Goal: Check status: Check status

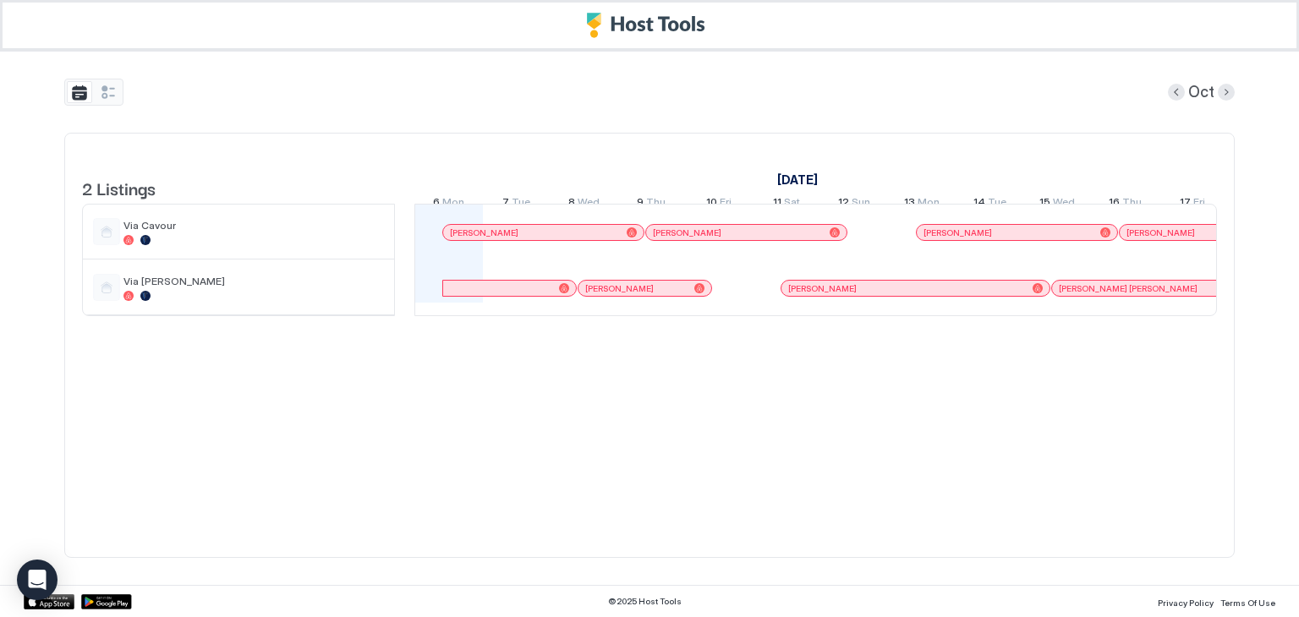
click at [638, 238] on div "[PERSON_NAME]" at bounding box center [543, 232] width 200 height 11
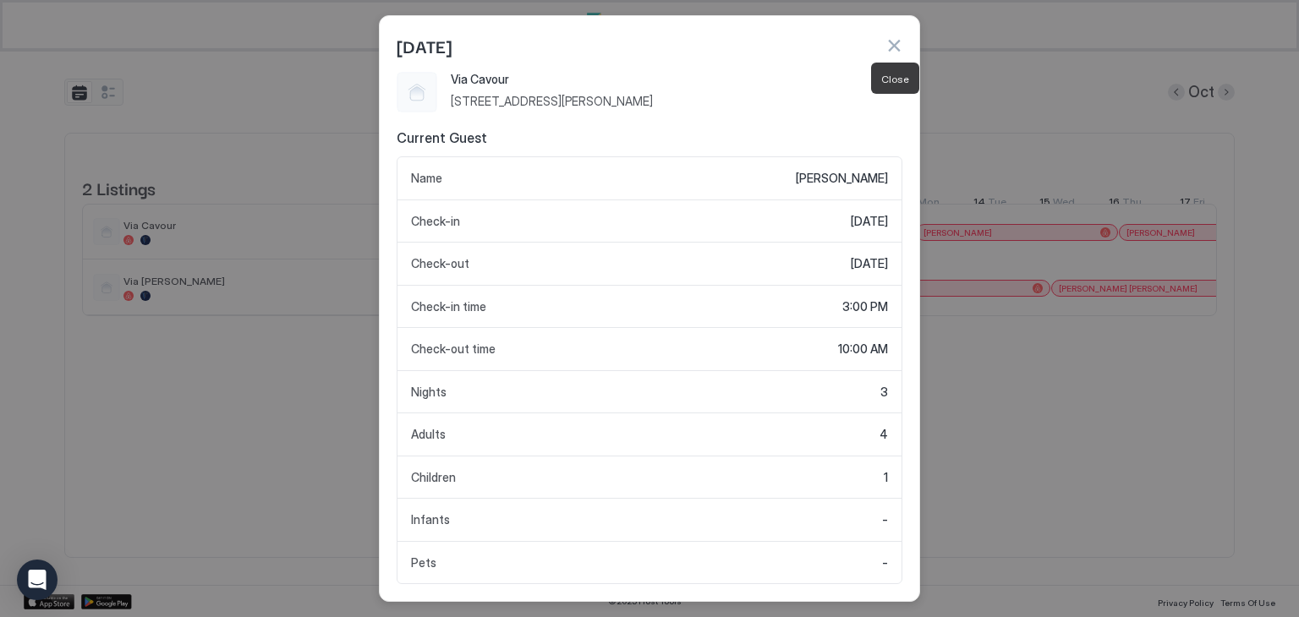
click at [896, 41] on button "button" at bounding box center [893, 45] width 17 height 17
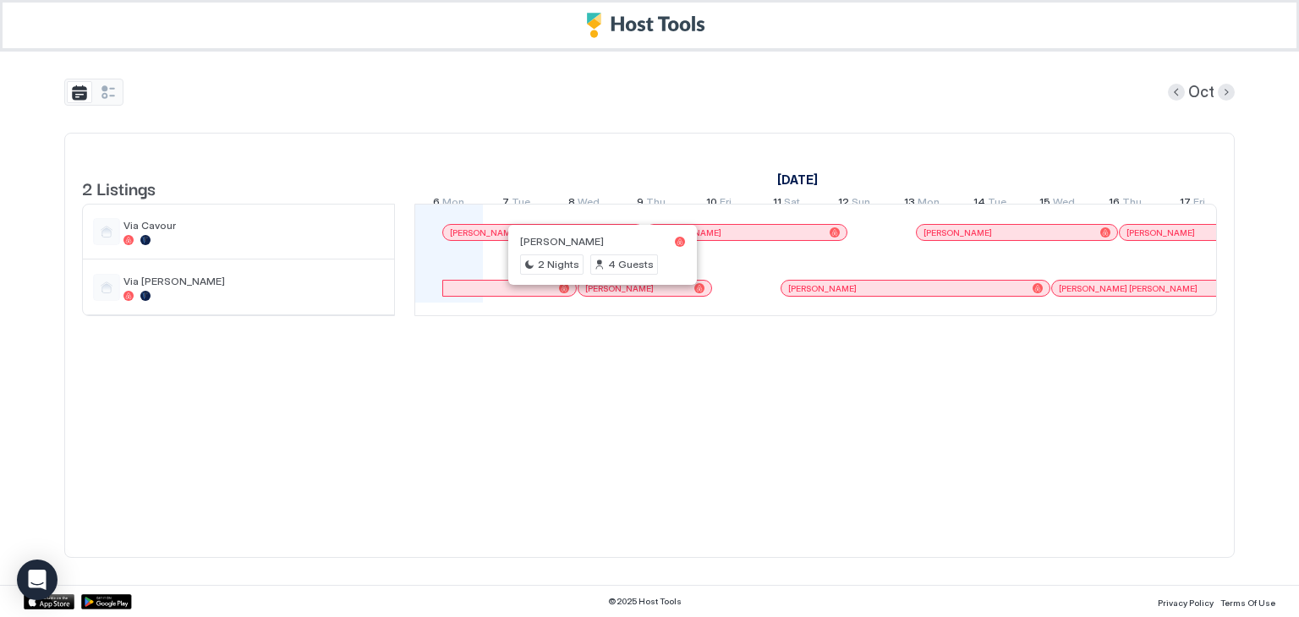
click at [599, 295] on div at bounding box center [600, 289] width 14 height 14
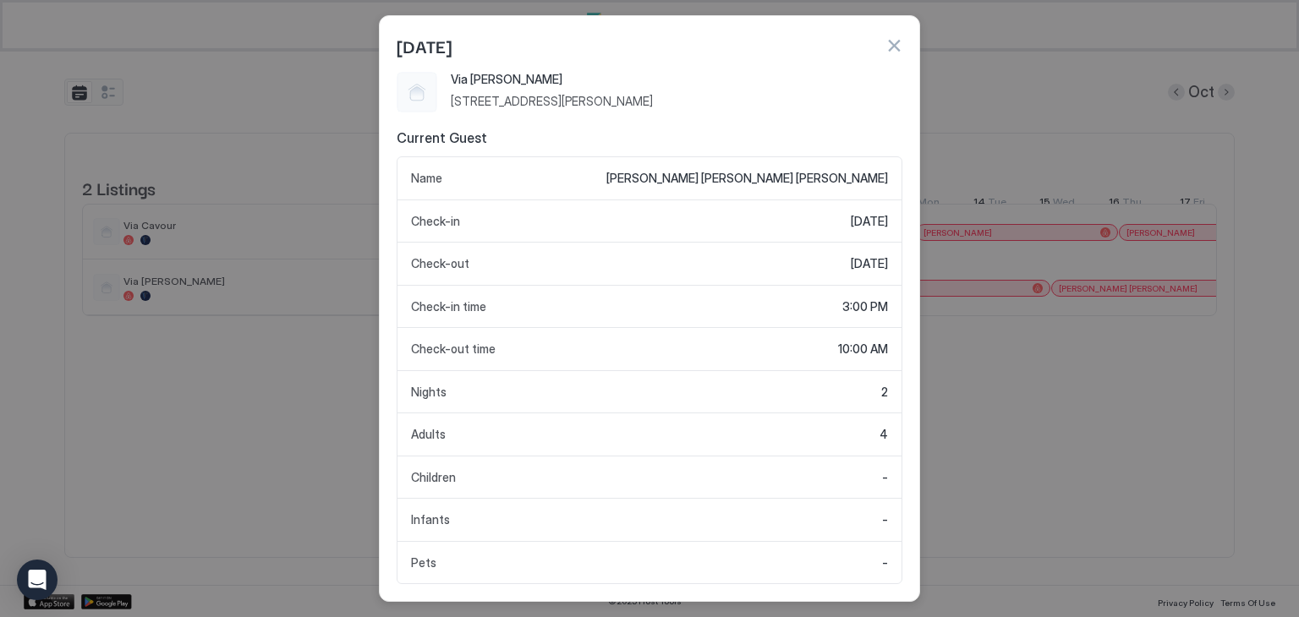
click at [895, 47] on button "button" at bounding box center [893, 45] width 17 height 17
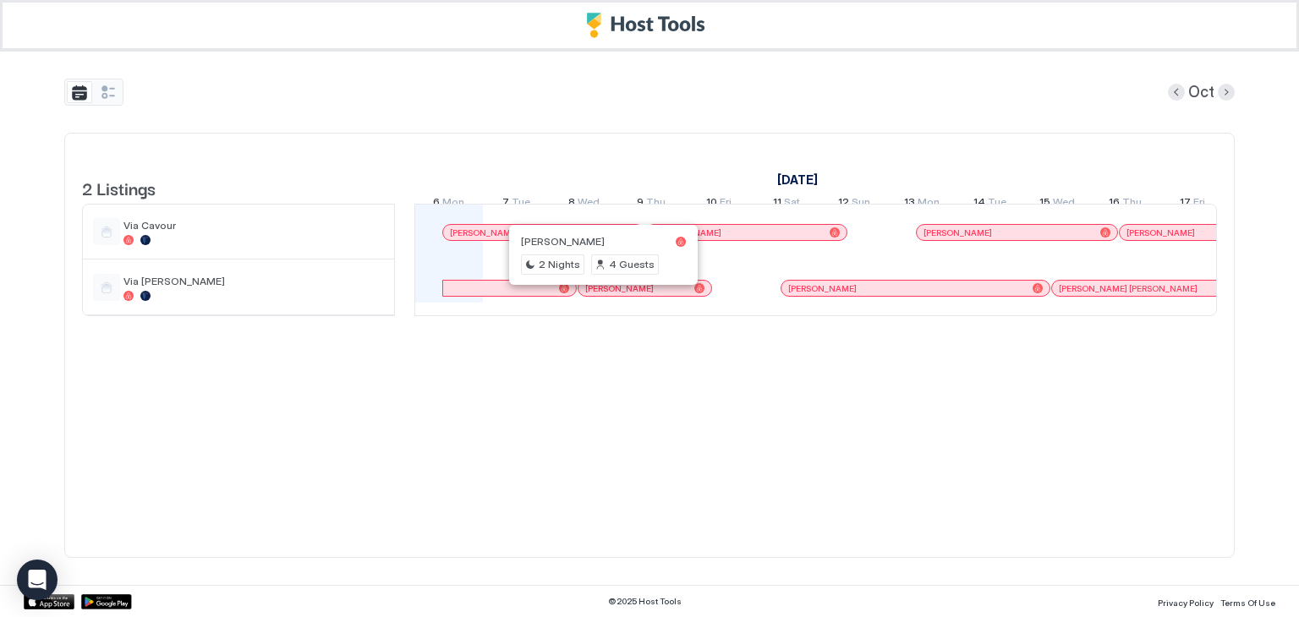
click at [599, 295] on div at bounding box center [600, 289] width 14 height 14
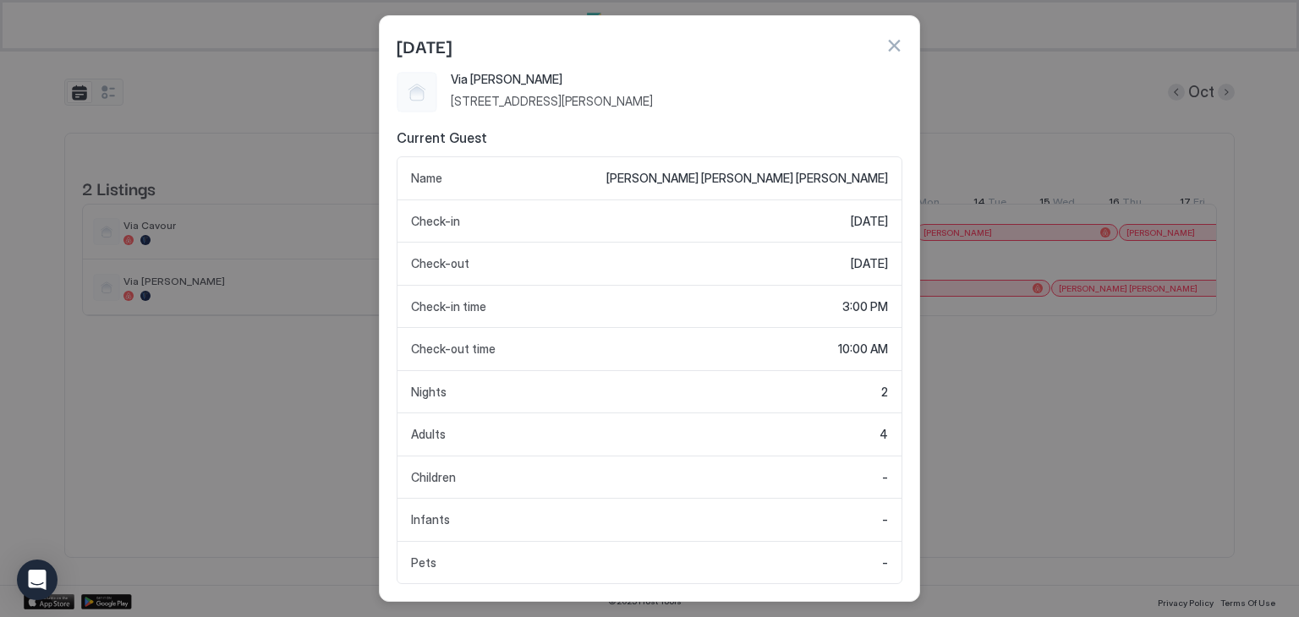
click at [896, 49] on button "button" at bounding box center [893, 45] width 17 height 17
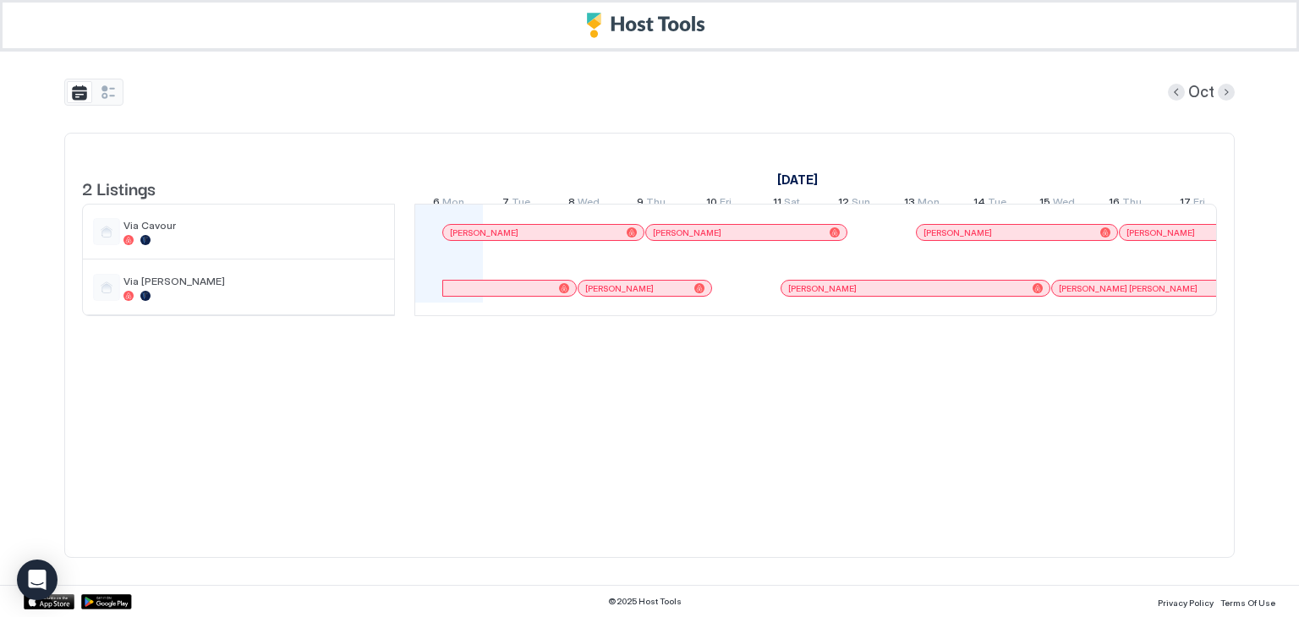
click at [545, 293] on div at bounding box center [509, 288] width 119 height 10
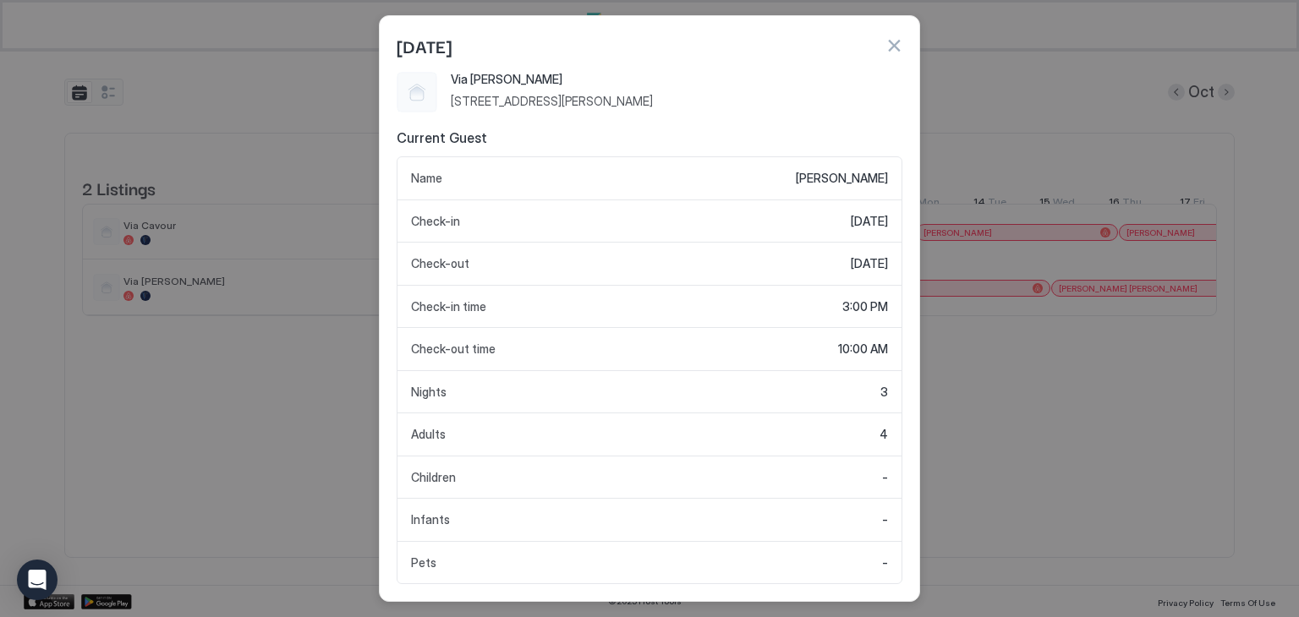
click at [900, 37] on div at bounding box center [893, 45] width 17 height 17
click at [895, 50] on button "button" at bounding box center [893, 45] width 17 height 17
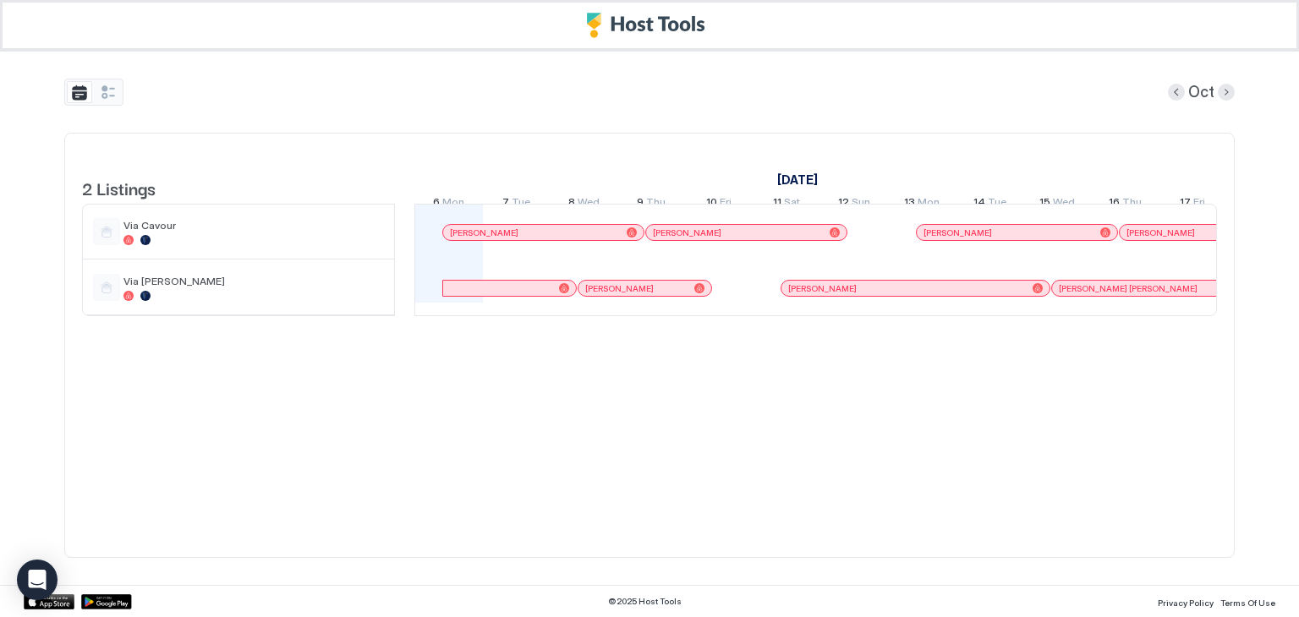
click at [667, 238] on span "[PERSON_NAME]" at bounding box center [687, 232] width 68 height 11
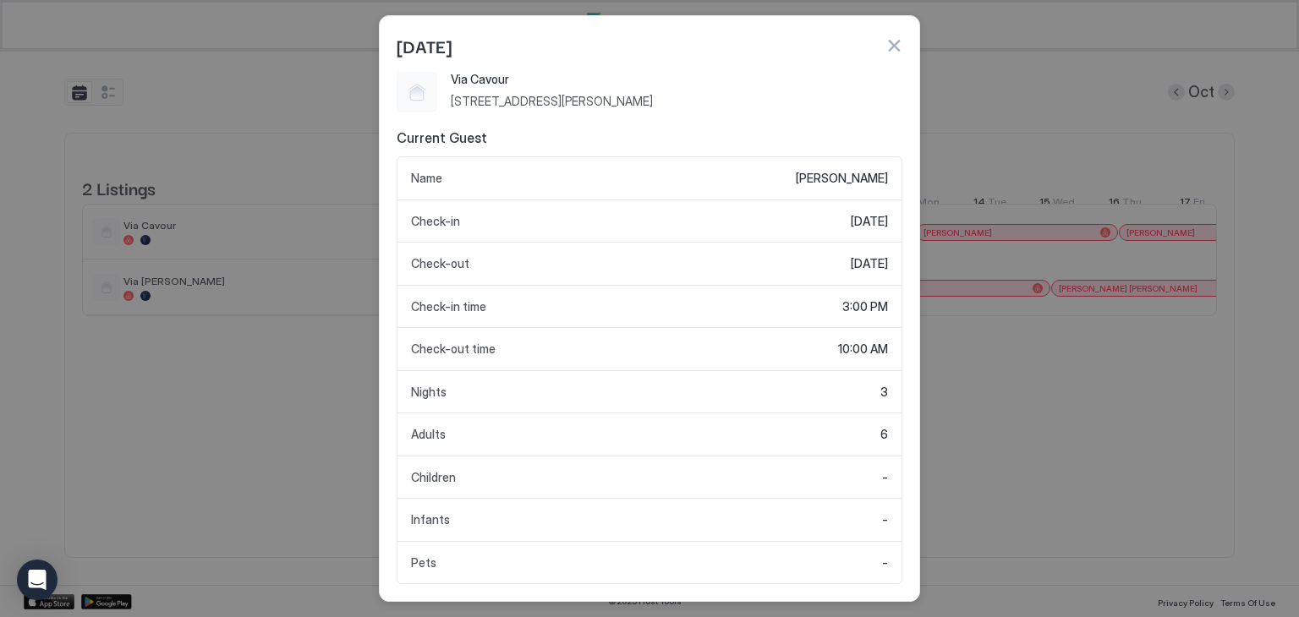
click at [893, 40] on button "button" at bounding box center [893, 45] width 17 height 17
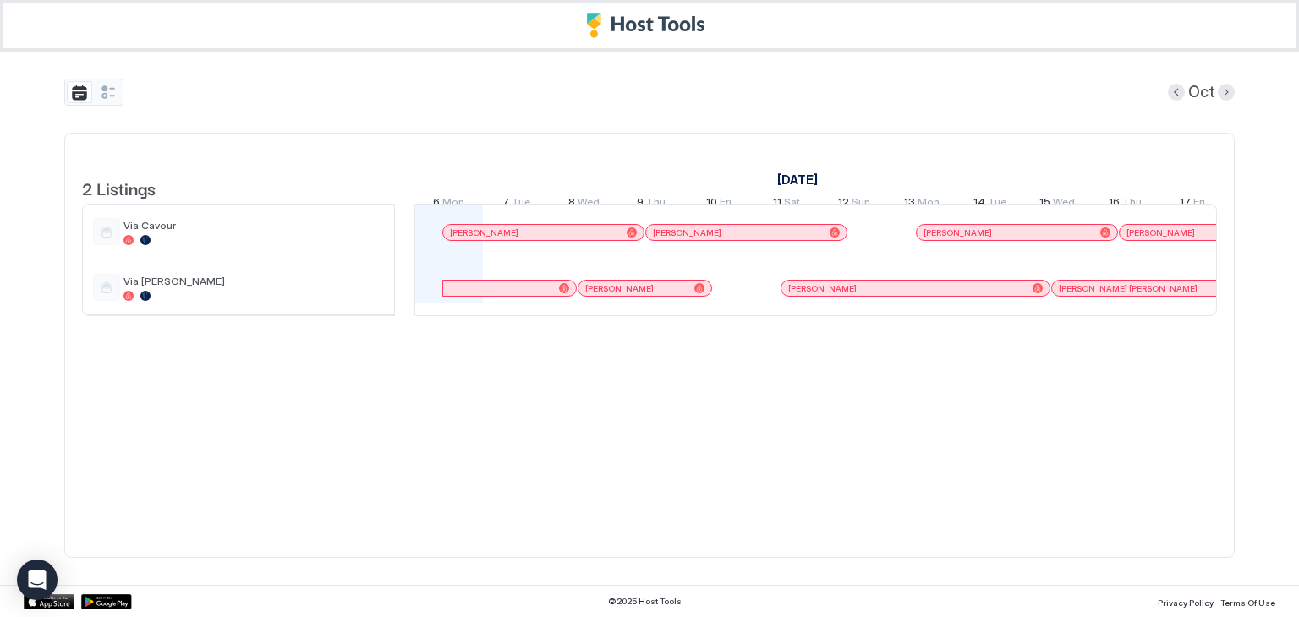
click at [636, 238] on div "[PERSON_NAME]" at bounding box center [543, 232] width 200 height 11
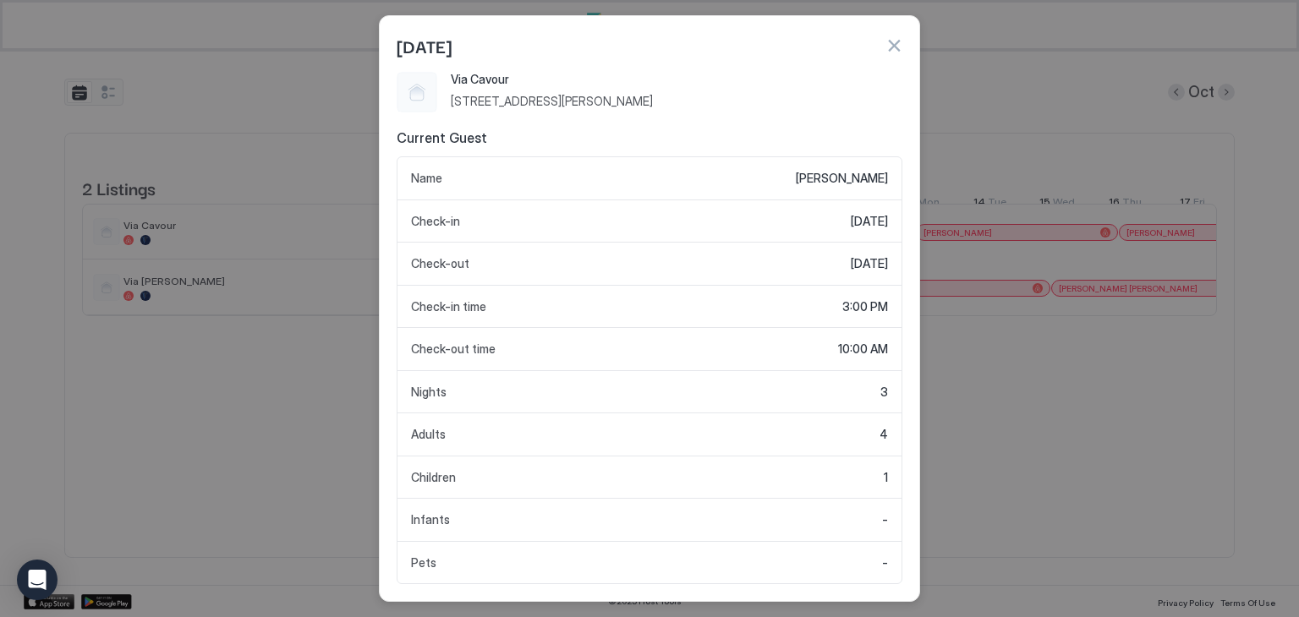
click at [895, 41] on button "button" at bounding box center [893, 45] width 17 height 17
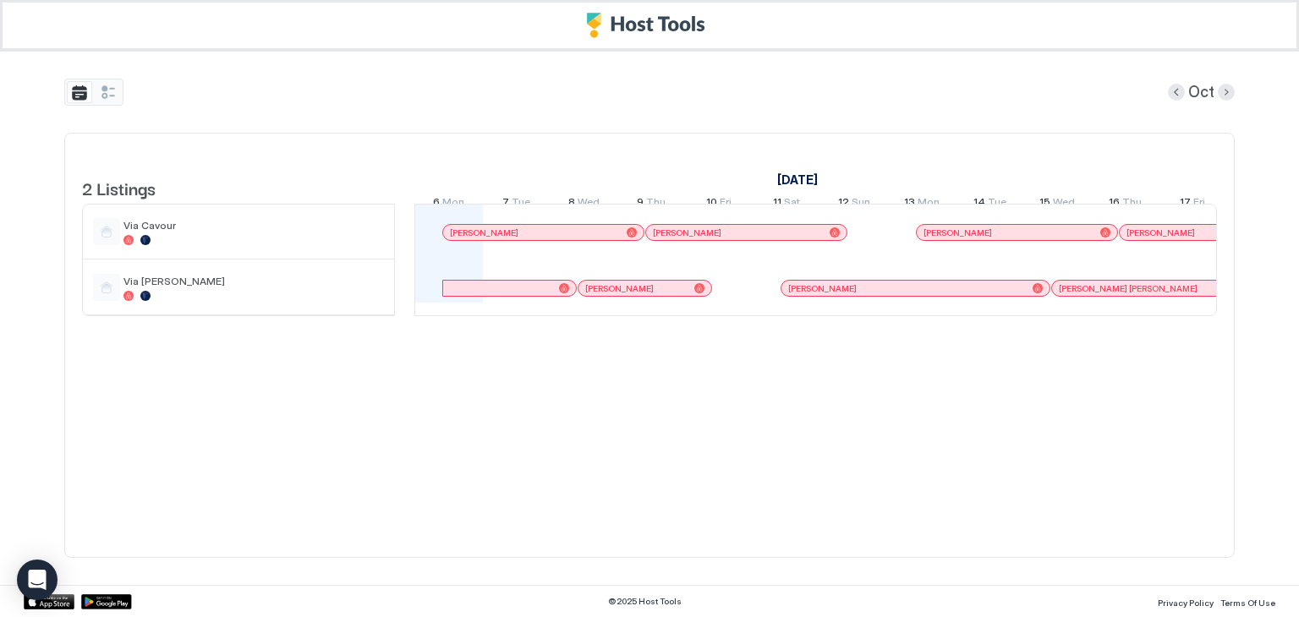
click at [720, 238] on div "[PERSON_NAME]" at bounding box center [738, 232] width 170 height 11
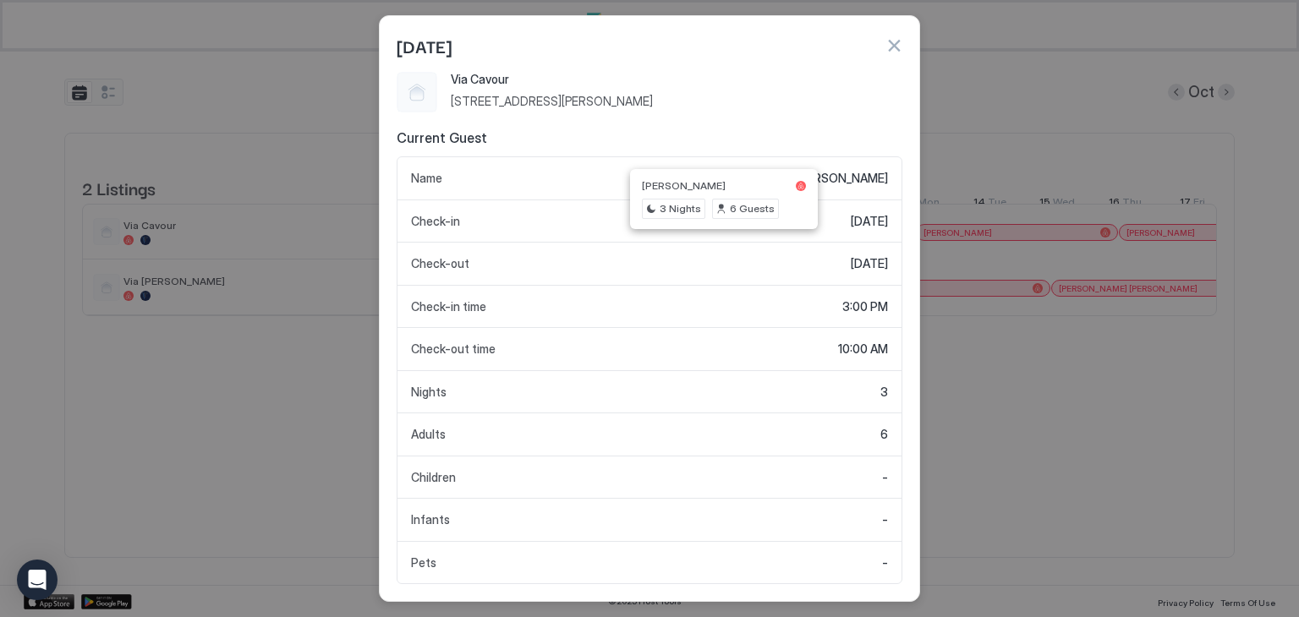
click at [867, 216] on span "[DATE]" at bounding box center [869, 221] width 37 height 15
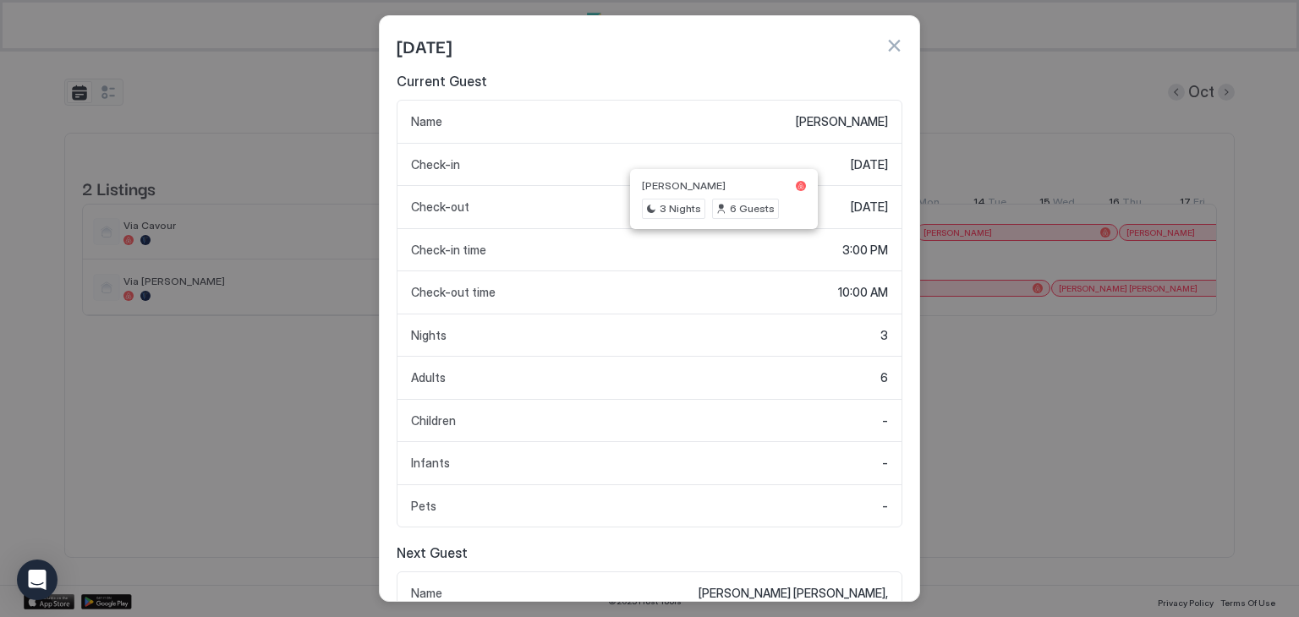
scroll to position [85, 0]
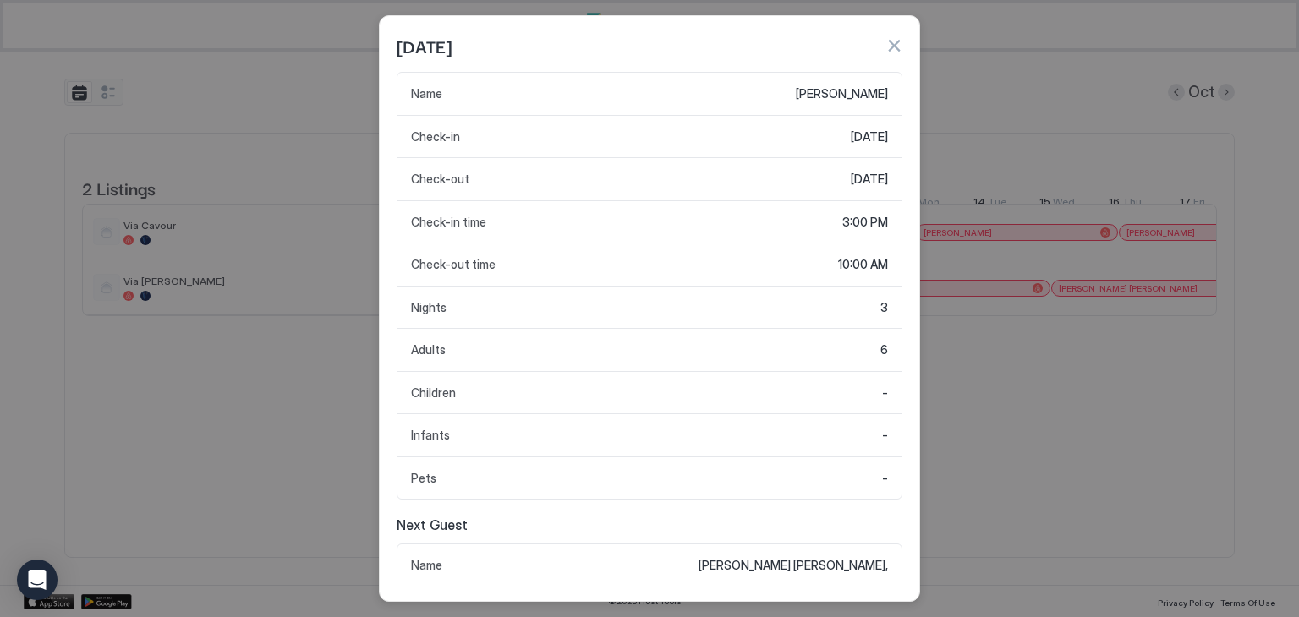
click at [899, 45] on button "button" at bounding box center [893, 45] width 17 height 17
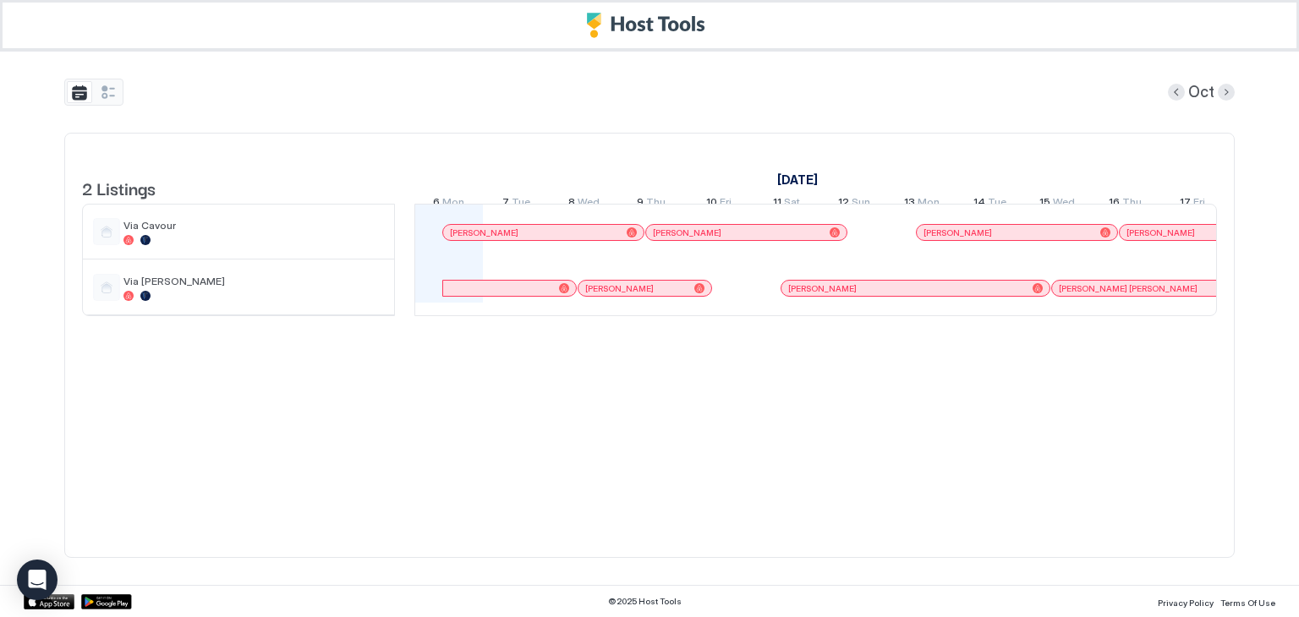
click at [627, 238] on div at bounding box center [632, 232] width 10 height 10
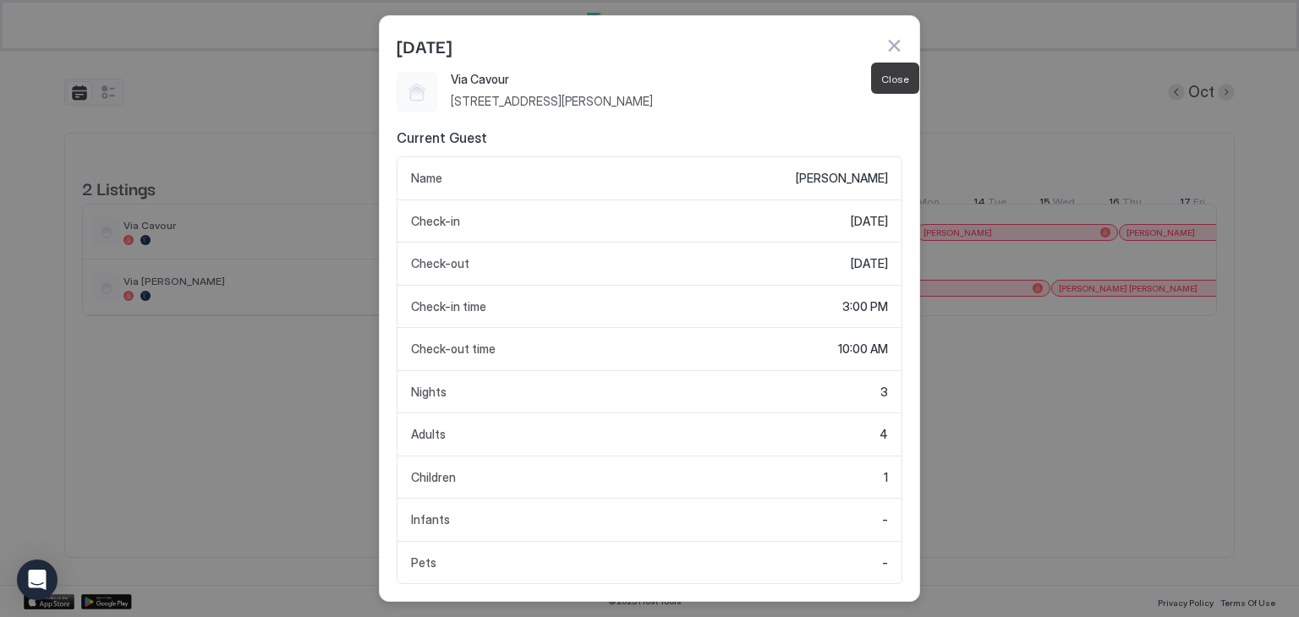
click at [895, 47] on button "button" at bounding box center [893, 45] width 17 height 17
